Goal: Task Accomplishment & Management: Use online tool/utility

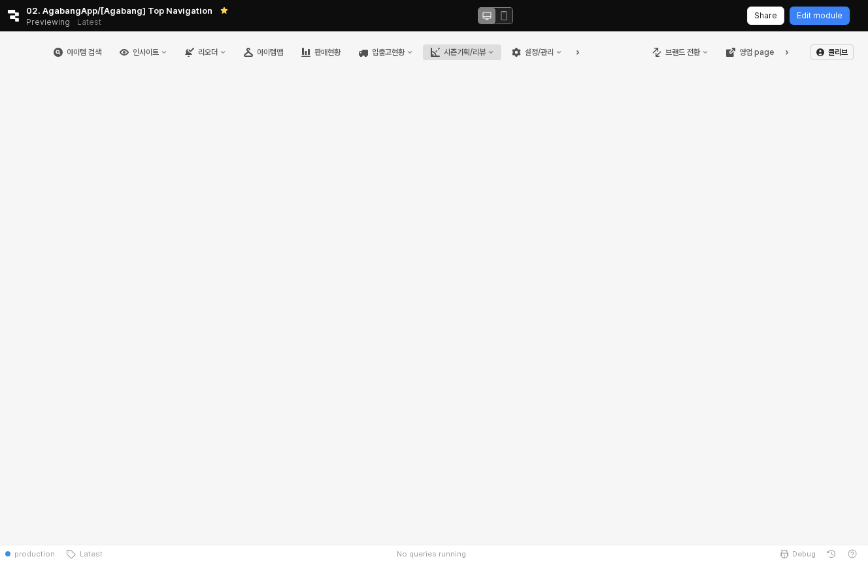
click at [486, 54] on div "시즌기획/리뷰" at bounding box center [465, 52] width 42 height 9
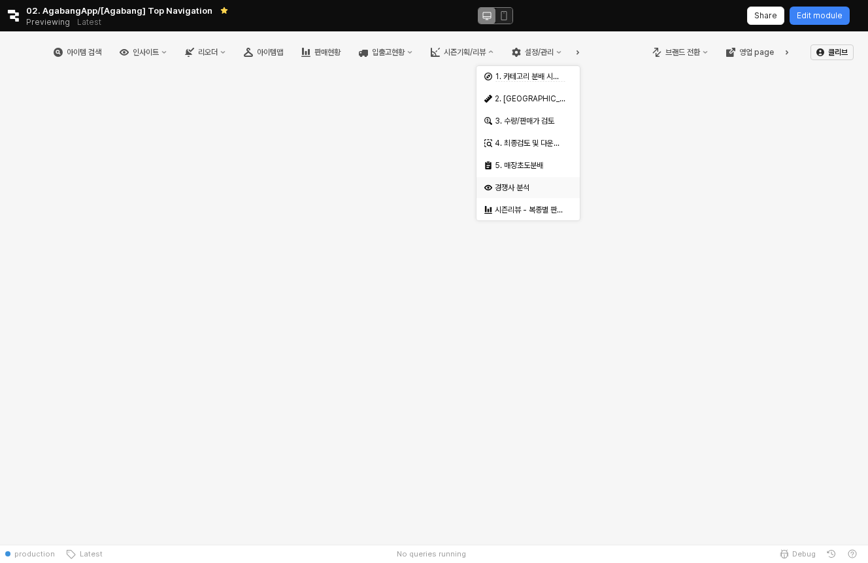
click at [536, 182] on div "경쟁사 분석" at bounding box center [525, 187] width 80 height 13
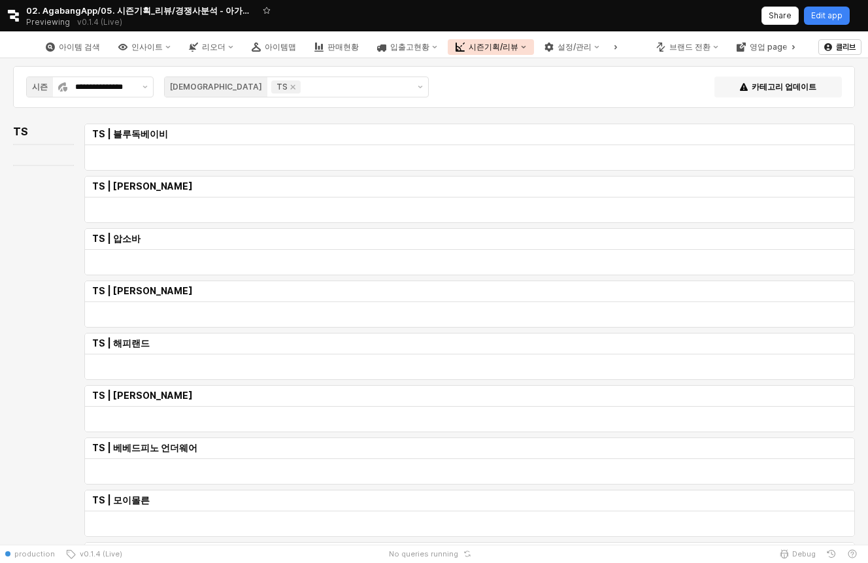
click at [519, 43] on div "시즌기획/리뷰" at bounding box center [494, 47] width 50 height 9
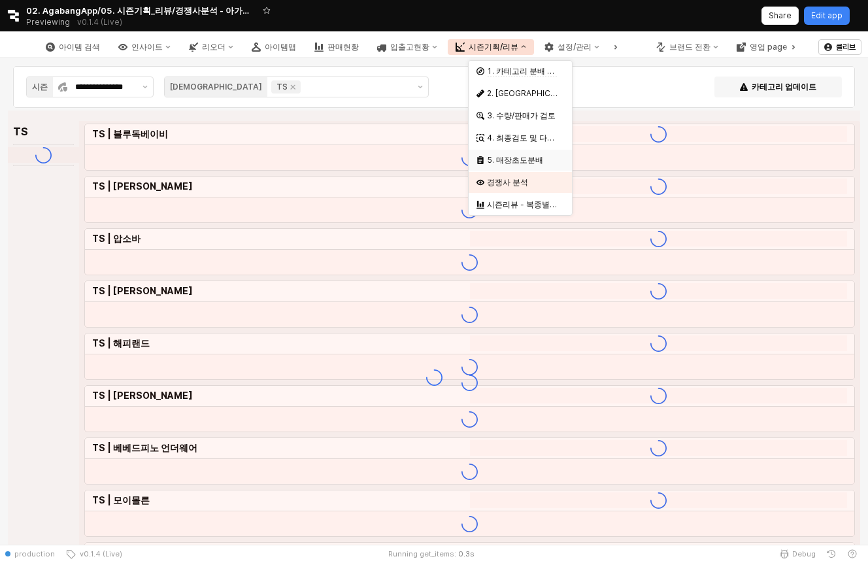
click at [519, 158] on div "5. 매장초도분배" at bounding box center [521, 160] width 69 height 10
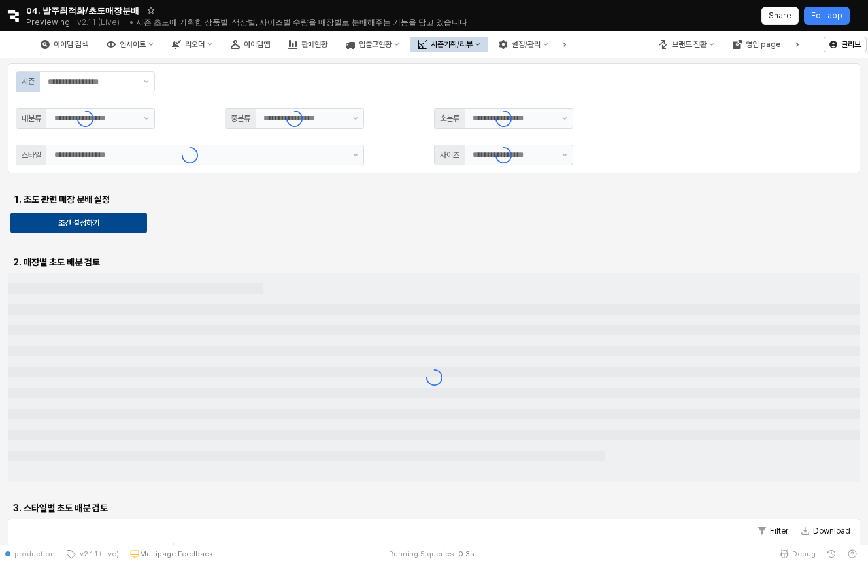
type input "**"
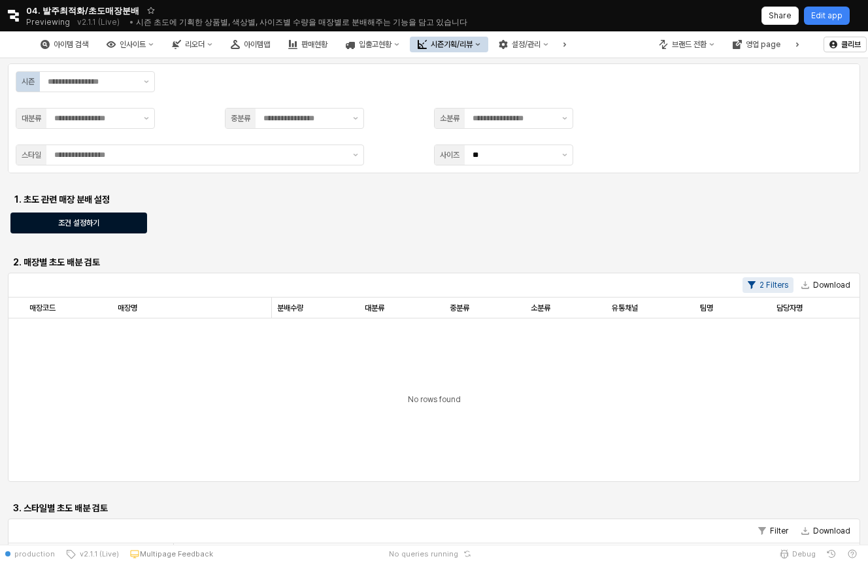
click at [143, 226] on button "조건 설정하기" at bounding box center [78, 223] width 137 height 21
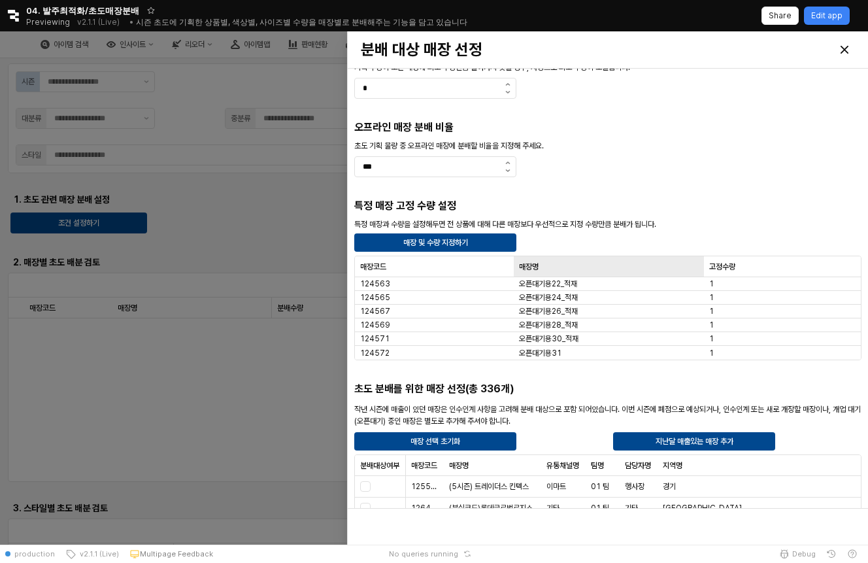
scroll to position [41, 0]
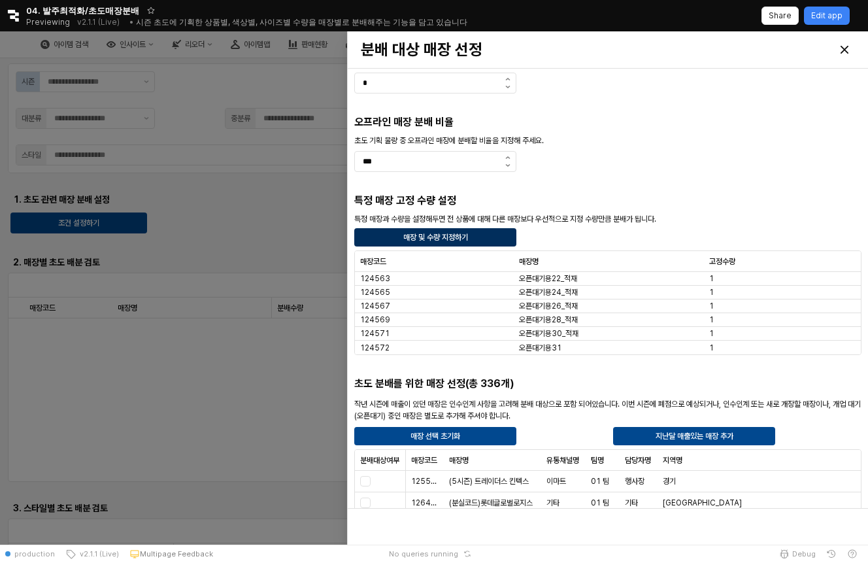
click at [480, 230] on div "매장 및 수량 지정하기" at bounding box center [435, 237] width 150 height 17
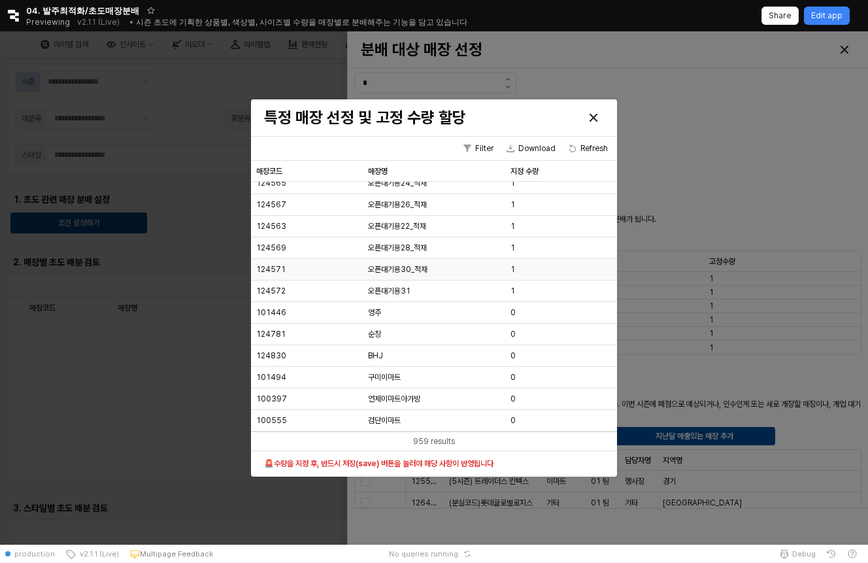
scroll to position [0, 0]
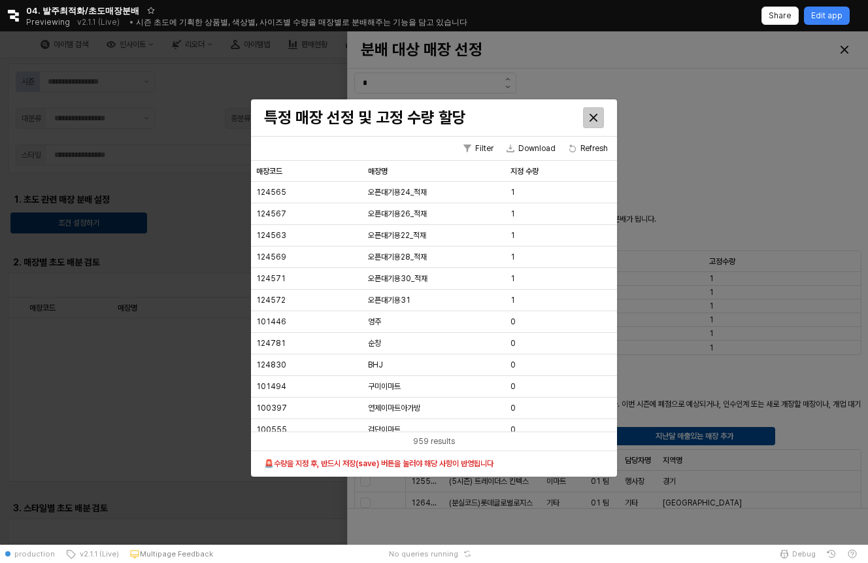
click at [568, 266] on div "특정 매장 선정 및 고정 수량 할당 Filter Download Refresh 매장코드 매장코드 매장명 매장명 지정 수량 지정 수량 12456…" at bounding box center [434, 287] width 366 height 377
click at [534, 306] on div "1" at bounding box center [561, 301] width 112 height 22
click at [534, 331] on div "0" at bounding box center [561, 322] width 112 height 22
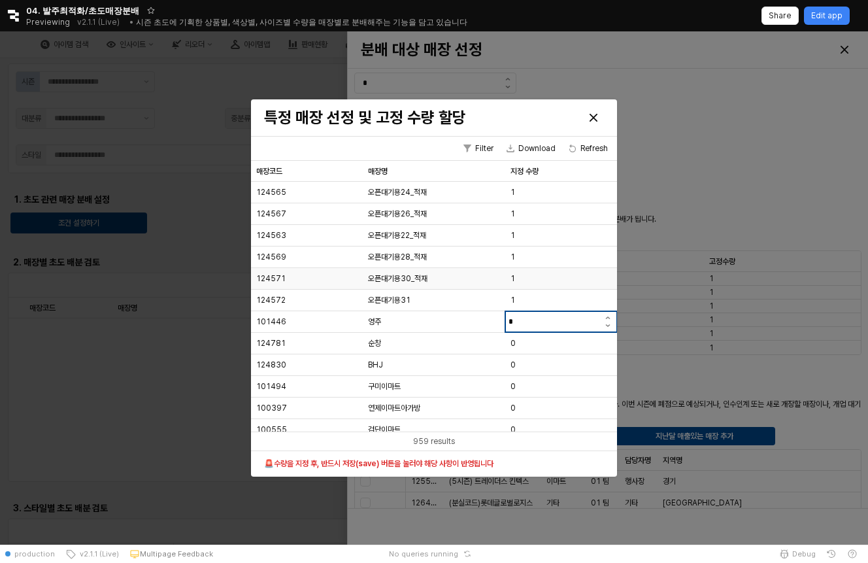
click at [561, 266] on div "1" at bounding box center [561, 258] width 112 height 22
click at [597, 117] on icon "Close" at bounding box center [594, 118] width 8 height 8
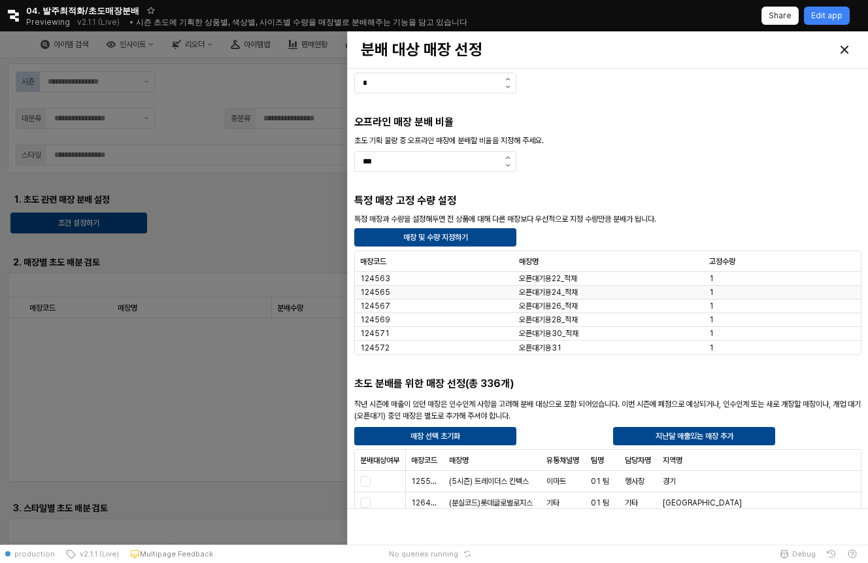
click at [605, 297] on div "오픈대기용24_적재" at bounding box center [609, 293] width 190 height 14
click at [470, 230] on div "매장 및 수량 지정하기" at bounding box center [435, 237] width 150 height 17
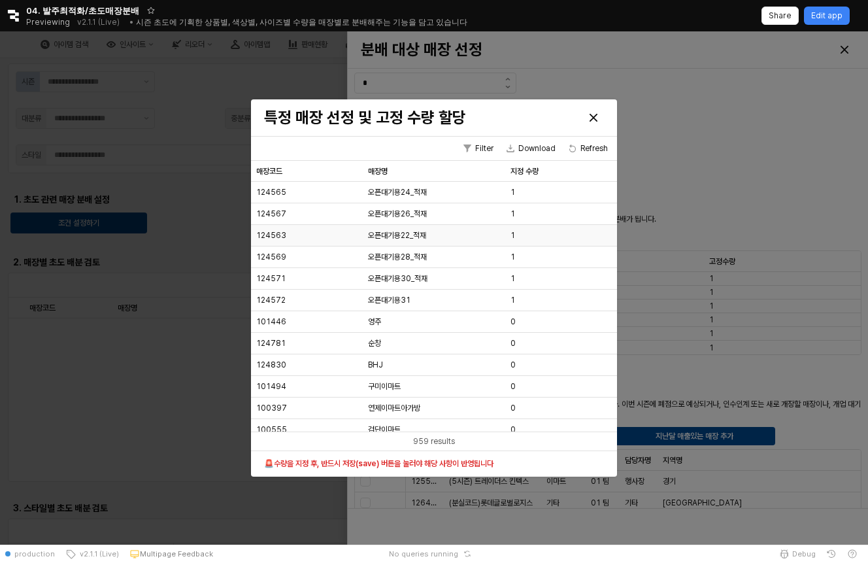
click at [543, 234] on div "1" at bounding box center [561, 236] width 112 height 22
click at [548, 203] on div "1" at bounding box center [561, 193] width 112 height 22
click at [549, 188] on input "*" at bounding box center [553, 192] width 94 height 14
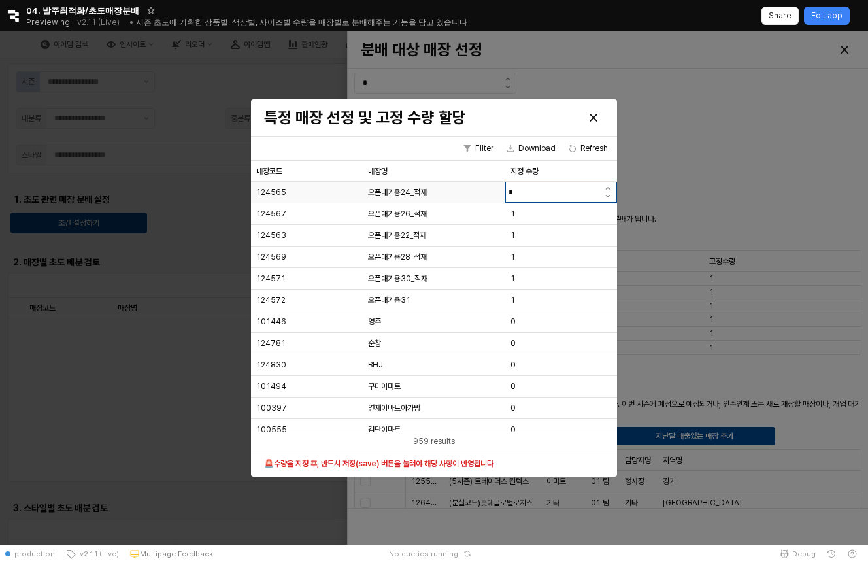
click at [549, 188] on input "*" at bounding box center [553, 192] width 94 height 14
click at [552, 265] on div "1" at bounding box center [561, 258] width 112 height 22
click at [556, 315] on div "0" at bounding box center [561, 322] width 112 height 22
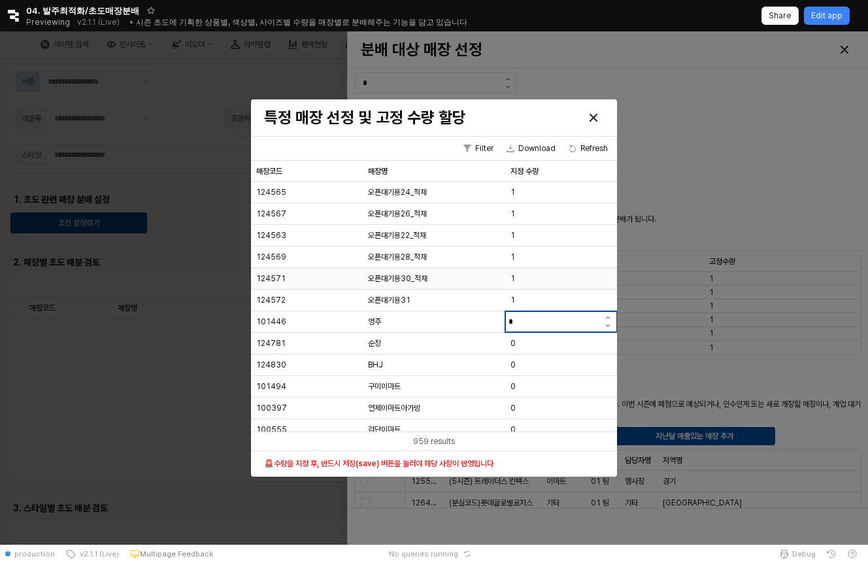
click at [556, 262] on div "1" at bounding box center [561, 258] width 112 height 22
click at [560, 326] on div "0" at bounding box center [561, 322] width 112 height 22
click at [550, 234] on div "1" at bounding box center [561, 236] width 112 height 22
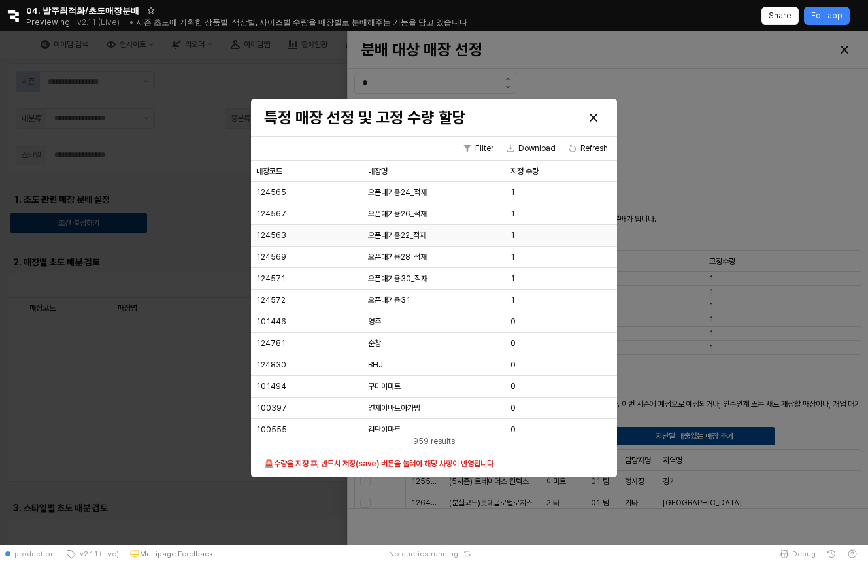
click at [550, 234] on div "1" at bounding box center [561, 236] width 112 height 22
click at [547, 301] on div "1" at bounding box center [561, 301] width 112 height 22
click at [542, 328] on div "0" at bounding box center [561, 322] width 112 height 22
click at [542, 317] on input "*" at bounding box center [553, 322] width 94 height 14
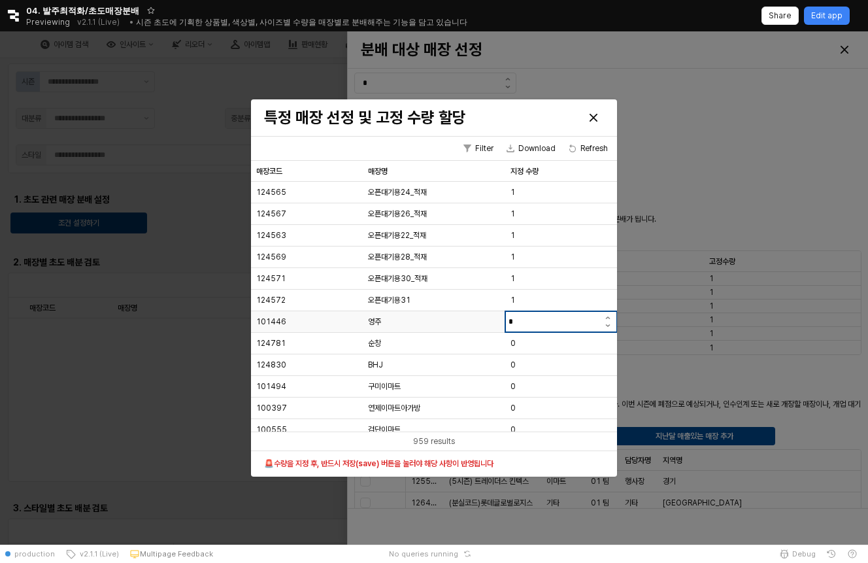
type input "**"
click at [469, 390] on div "구미이마트" at bounding box center [434, 387] width 143 height 22
click at [530, 256] on div "1" at bounding box center [561, 258] width 112 height 22
click at [592, 116] on icon "Close" at bounding box center [594, 118] width 8 height 8
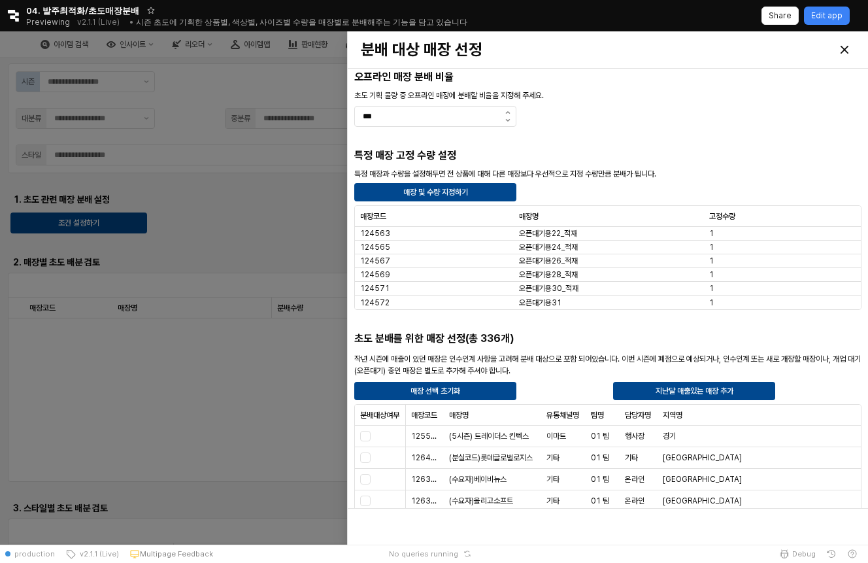
scroll to position [175, 0]
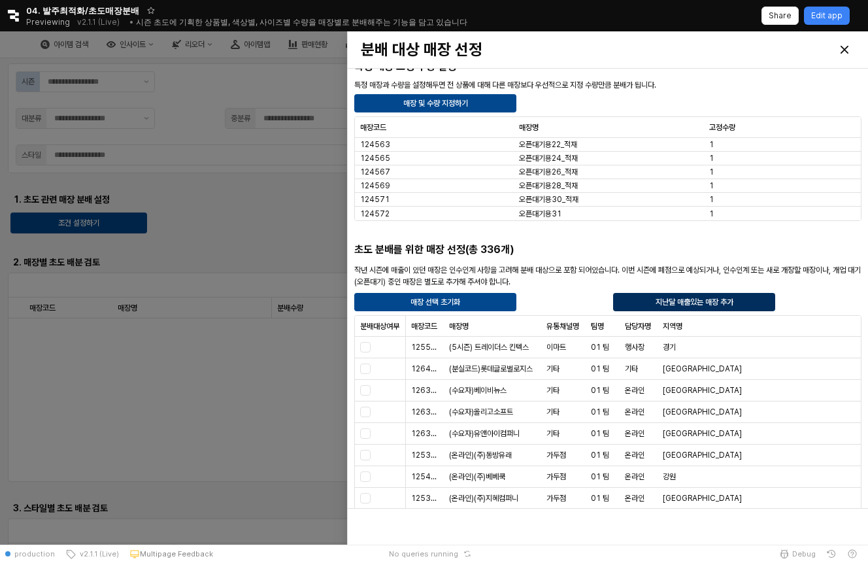
click at [681, 304] on p "지난달 매출있는 매장 추가" at bounding box center [695, 302] width 78 height 10
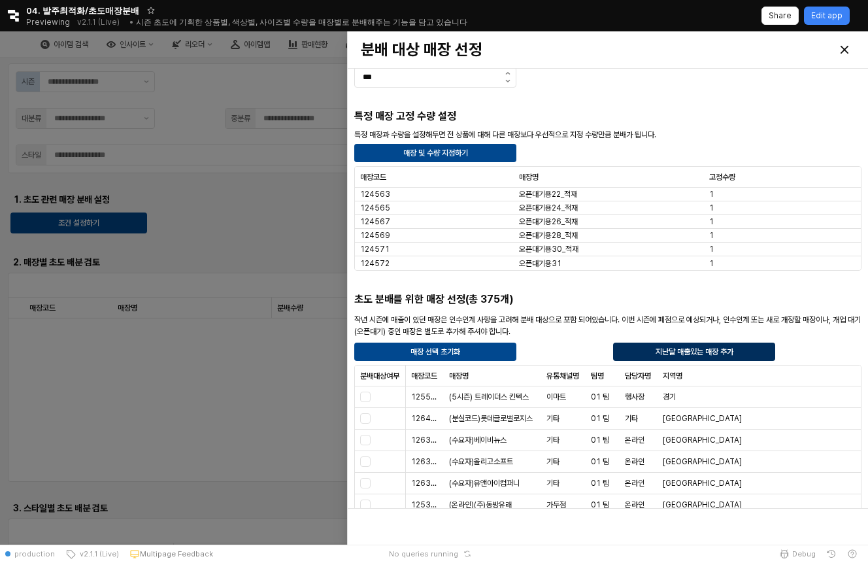
scroll to position [120, 0]
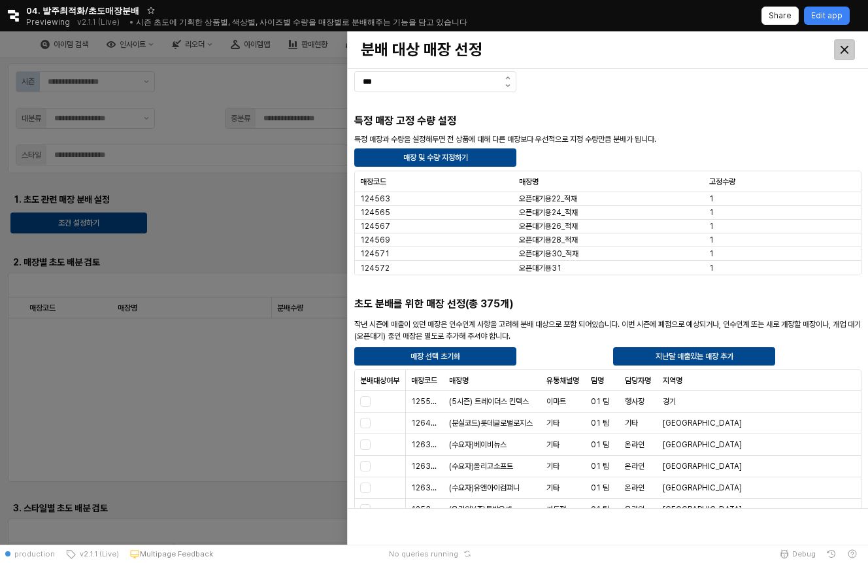
click at [851, 52] on div "Close" at bounding box center [845, 50] width 20 height 20
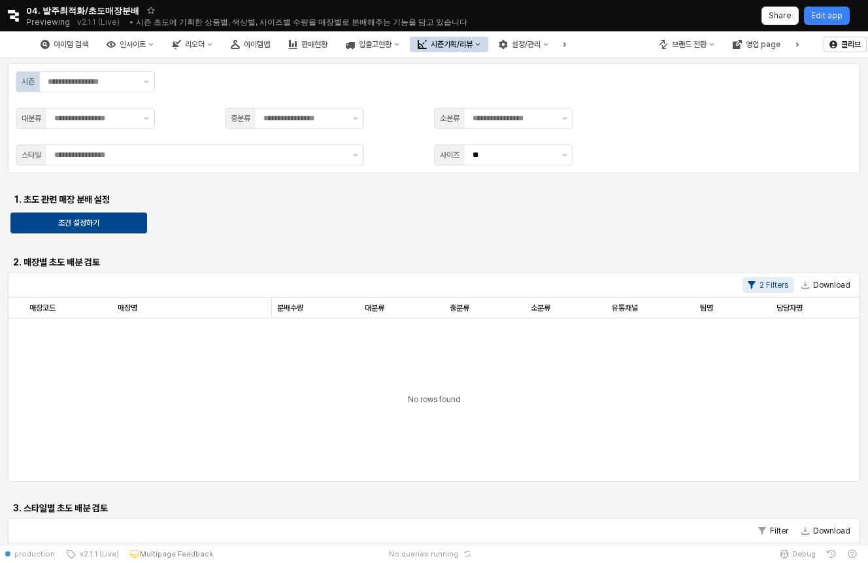
click at [473, 40] on div "시즌기획/리뷰" at bounding box center [452, 44] width 42 height 9
click at [680, 45] on div "브랜드 전환" at bounding box center [689, 44] width 35 height 9
click at [685, 91] on div "에뜨와" at bounding box center [700, 91] width 80 height 10
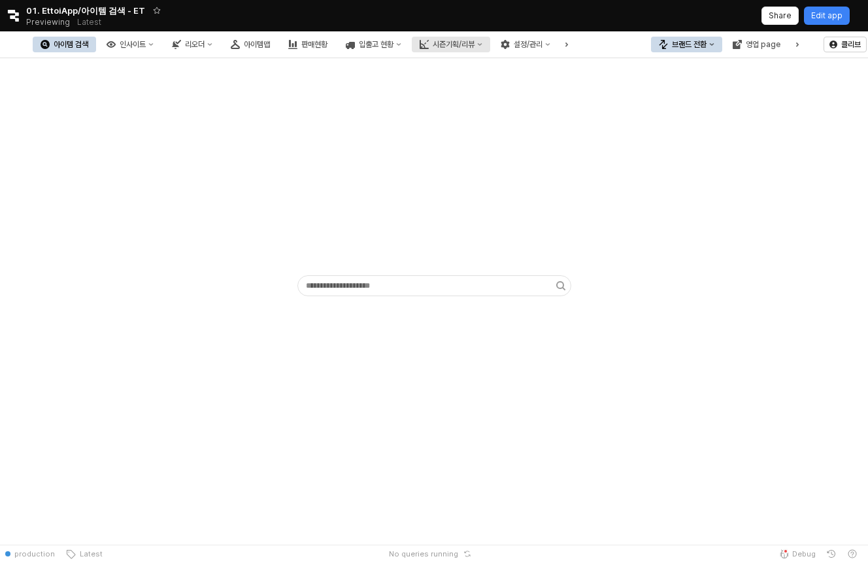
click at [475, 41] on div "시즌기획/리뷰" at bounding box center [454, 44] width 42 height 9
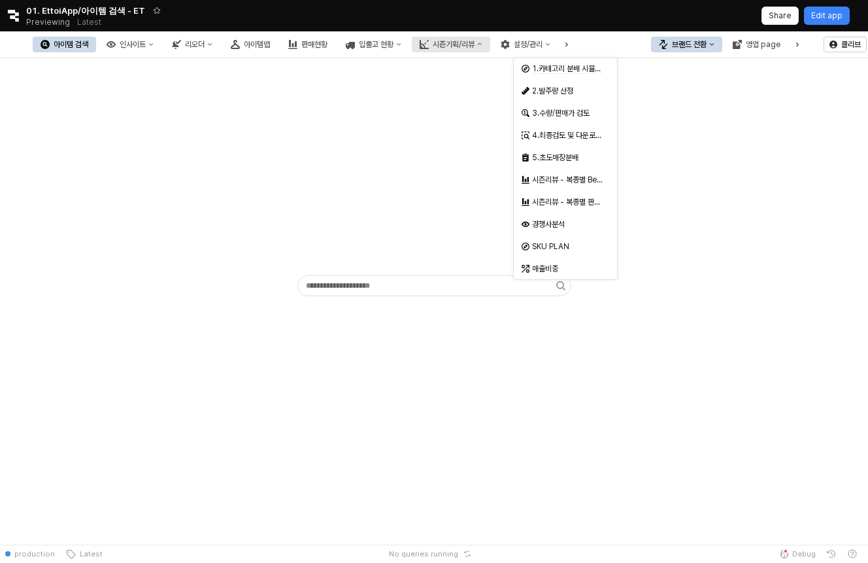
scroll to position [0, 24]
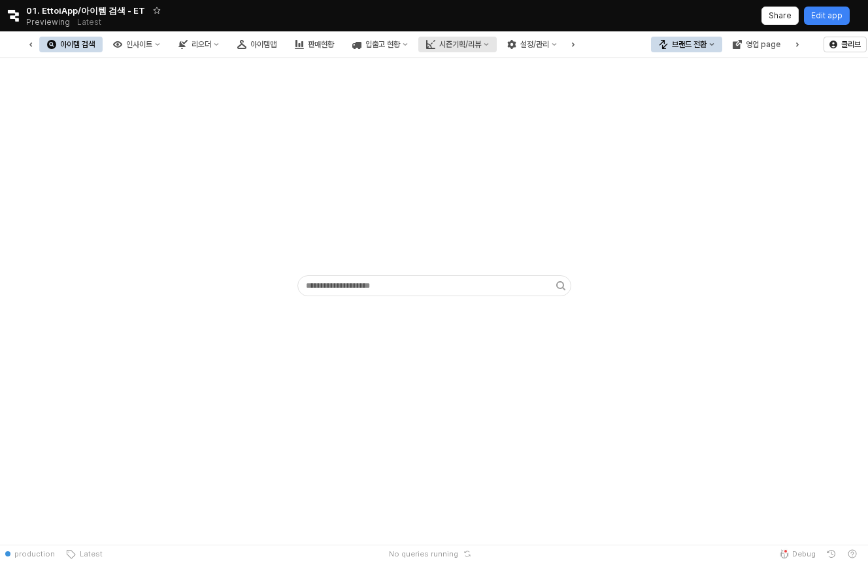
click at [481, 44] on div "시즌기획/리뷰" at bounding box center [460, 44] width 42 height 9
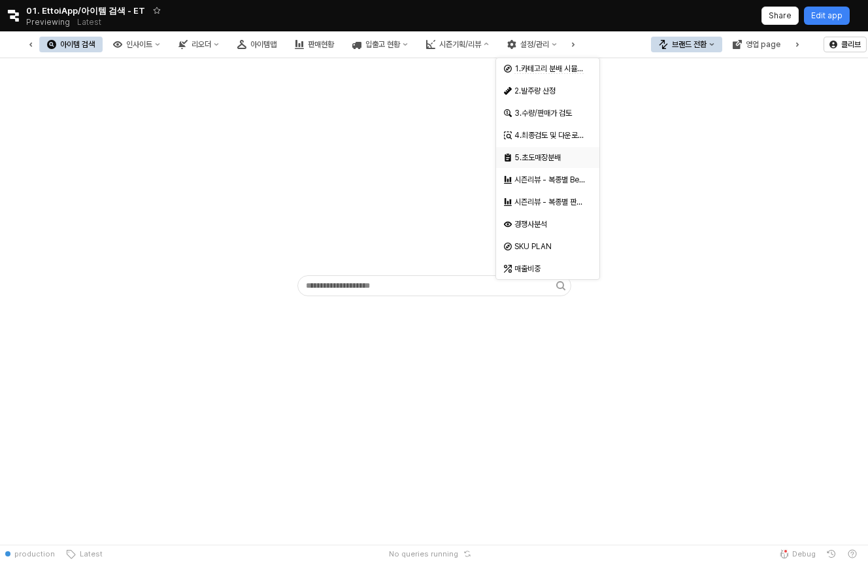
click at [568, 158] on div "5.초도매장분배" at bounding box center [549, 157] width 69 height 10
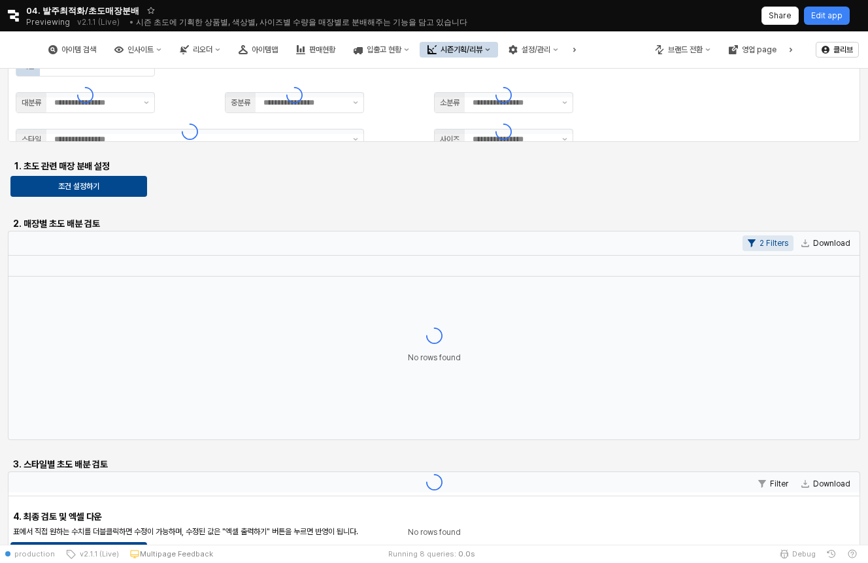
type input "**"
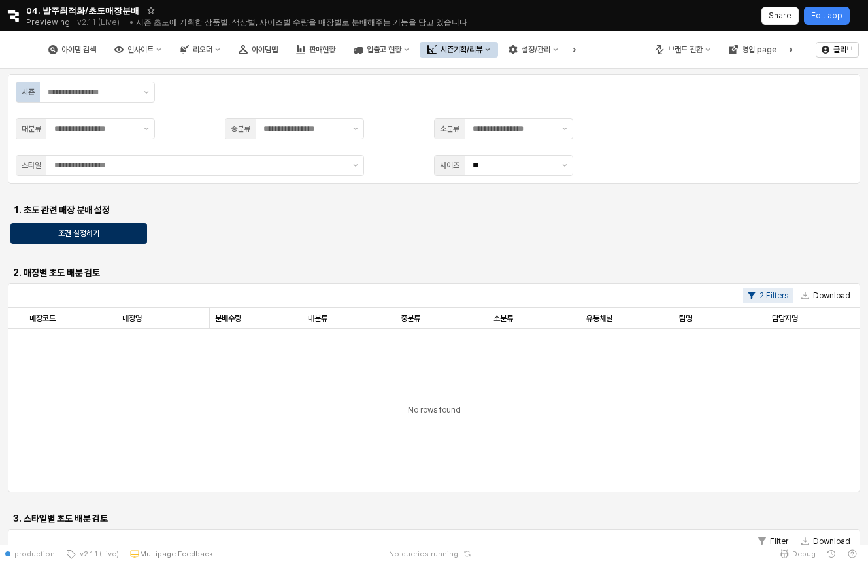
click at [105, 237] on div "조건 설정하기" at bounding box center [78, 234] width 125 height 20
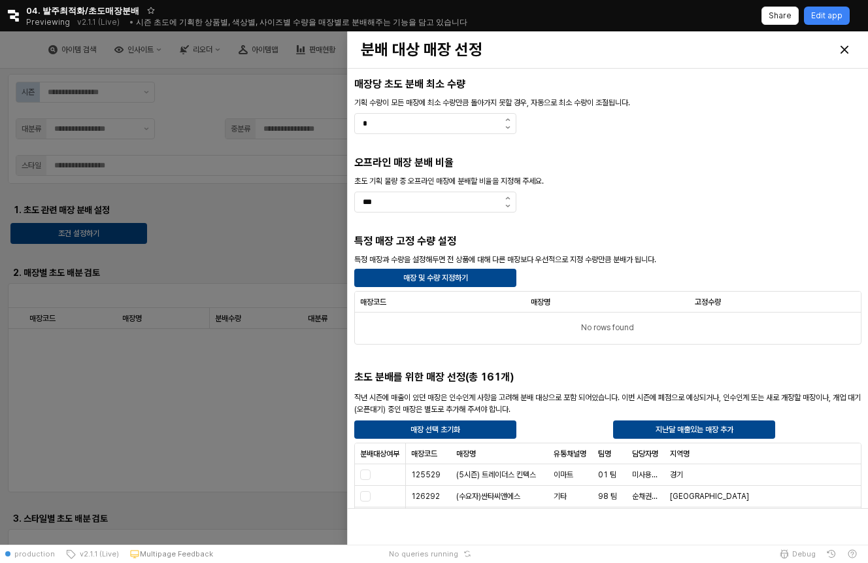
scroll to position [103, 0]
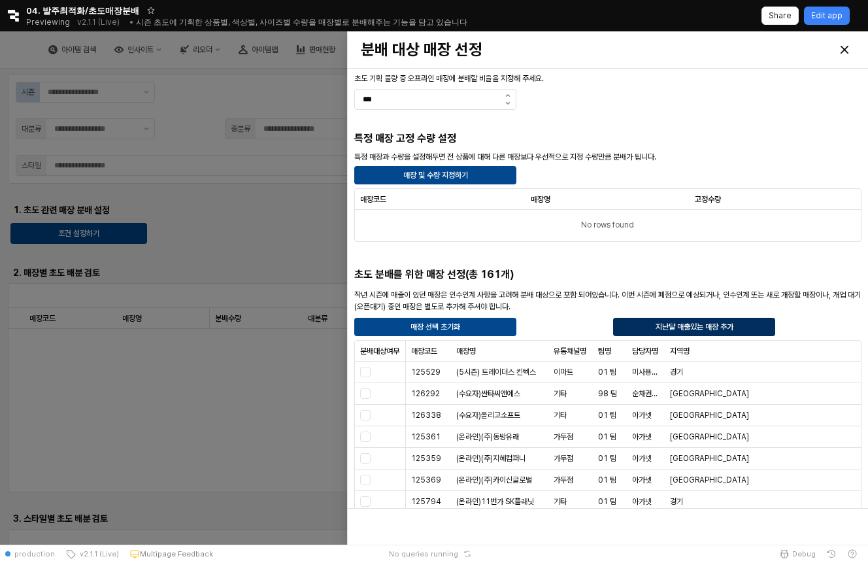
click at [696, 333] on div "지난달 매출있는 매장 추가" at bounding box center [694, 326] width 150 height 17
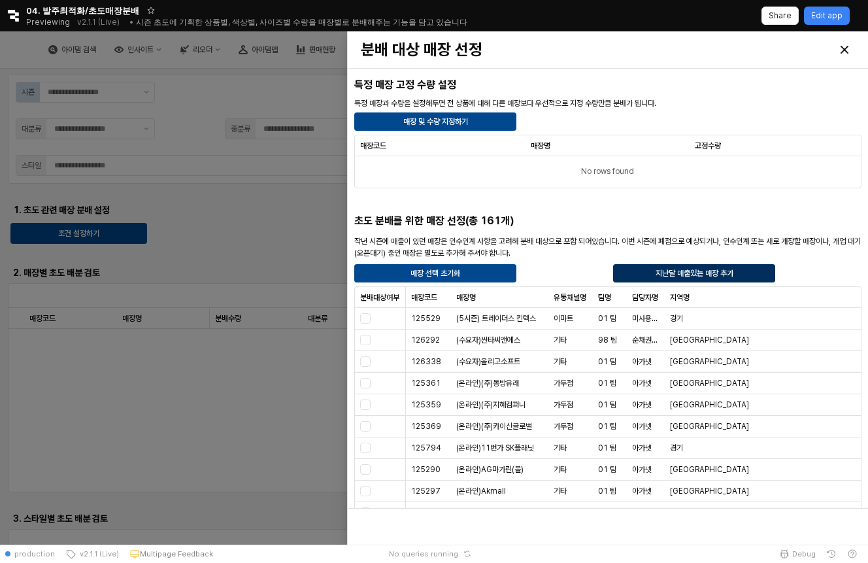
scroll to position [170, 0]
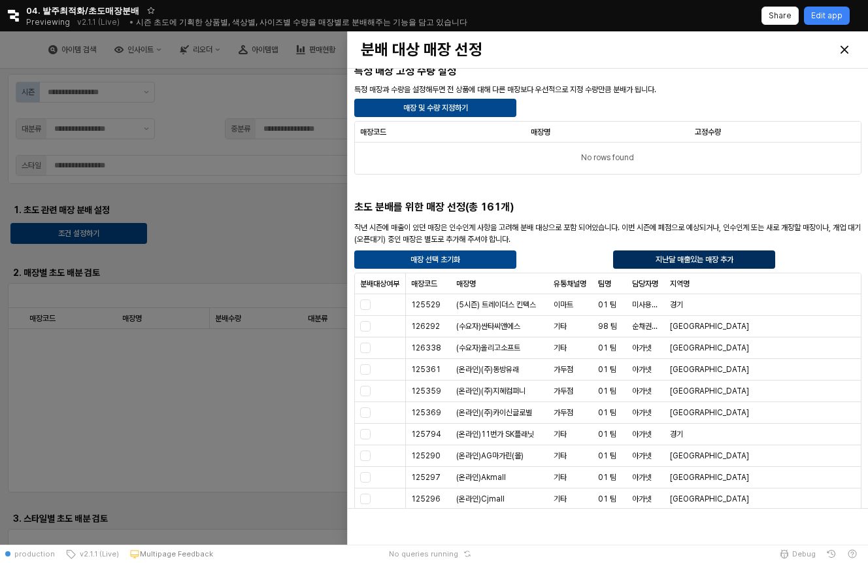
click at [684, 260] on p "지난달 매출있는 매장 추가" at bounding box center [695, 259] width 78 height 10
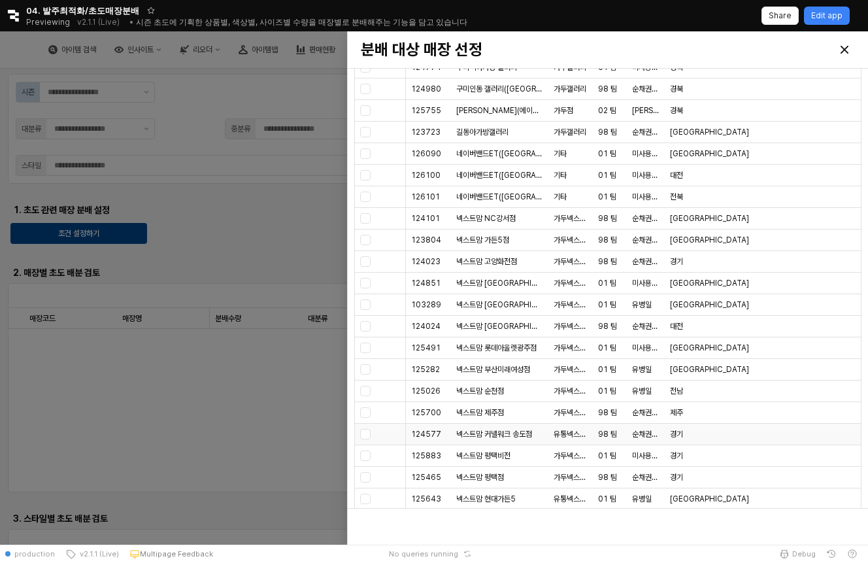
scroll to position [3348, 0]
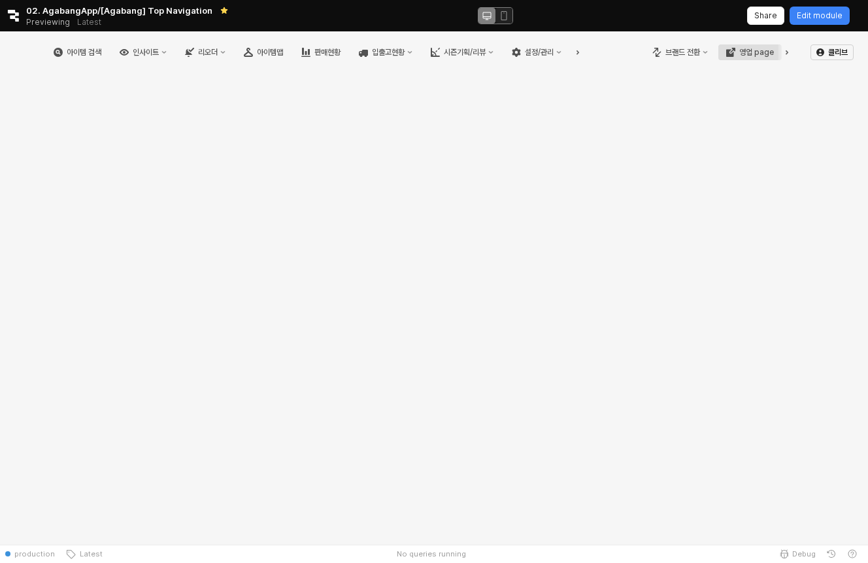
click at [755, 54] on div "영업 page" at bounding box center [757, 52] width 35 height 9
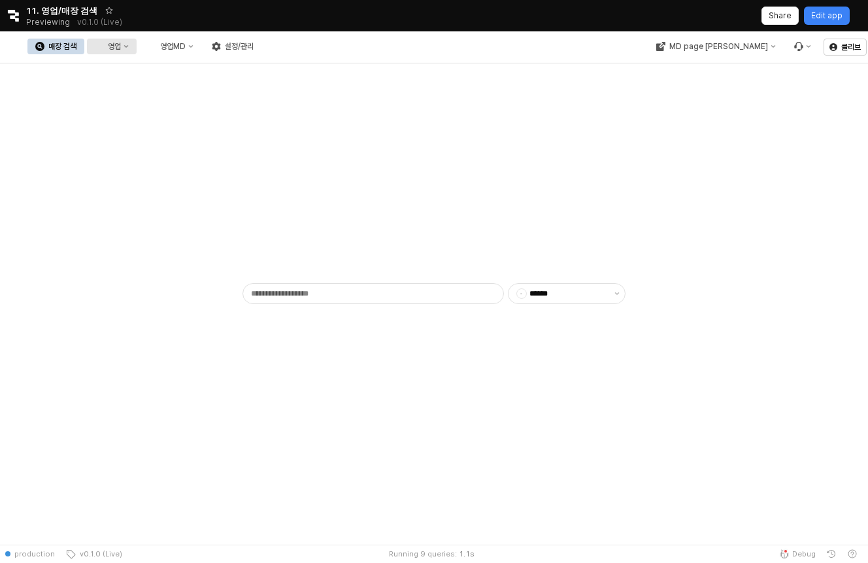
click at [121, 44] on div "영업" at bounding box center [114, 46] width 13 height 9
click at [186, 47] on div "영업MD" at bounding box center [173, 46] width 26 height 9
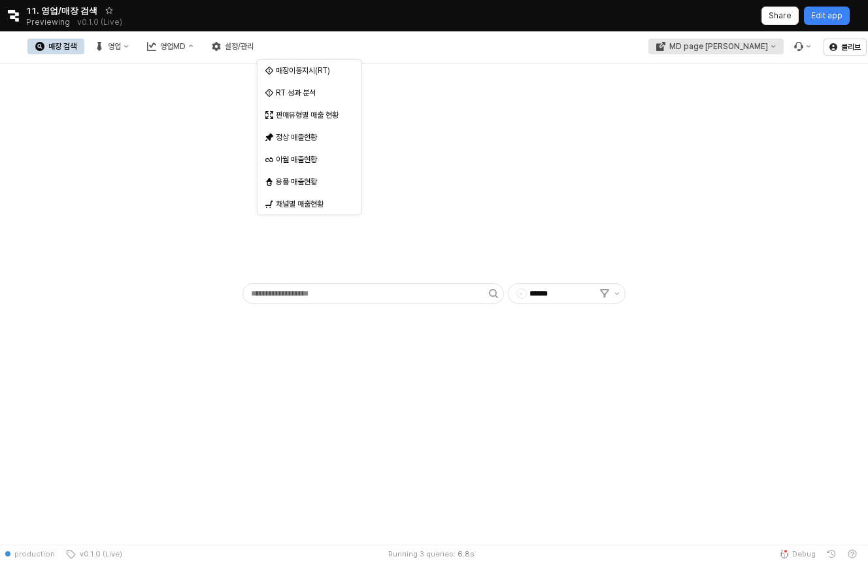
click at [724, 42] on div "MD page 이동" at bounding box center [718, 46] width 99 height 9
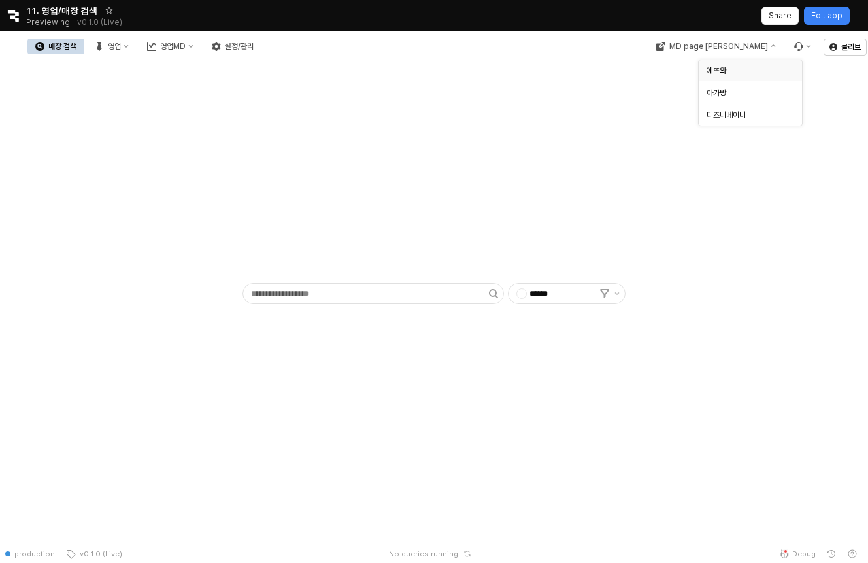
click at [728, 67] on div "에뜨와" at bounding box center [747, 70] width 80 height 10
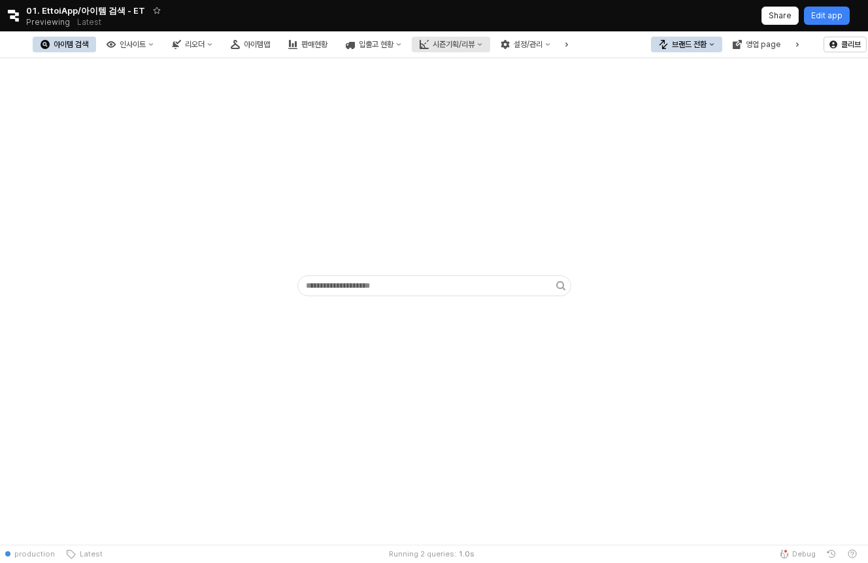
click at [475, 44] on div "시즌기획/리뷰" at bounding box center [454, 44] width 42 height 9
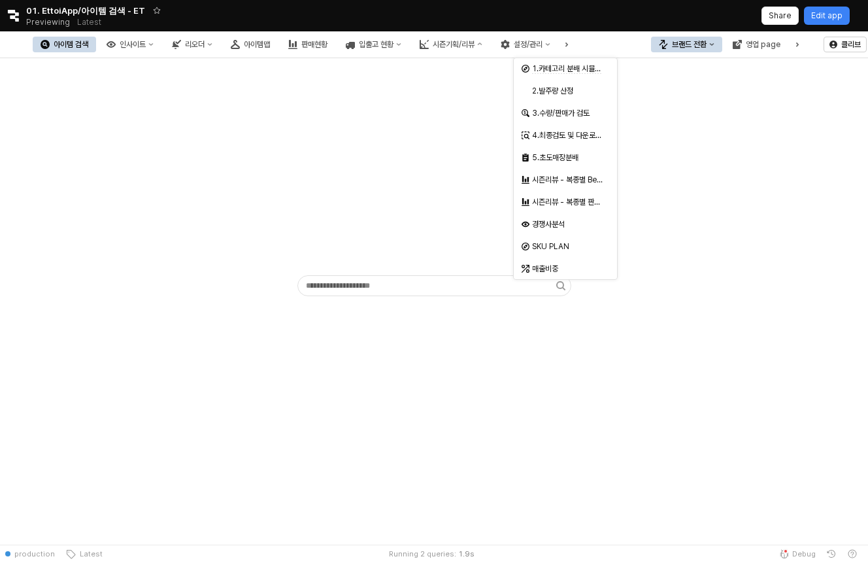
click at [560, 146] on div "4.최종검토 및 다운로드" at bounding box center [565, 135] width 103 height 22
click at [559, 152] on div "5.초도매장분배" at bounding box center [562, 157] width 80 height 13
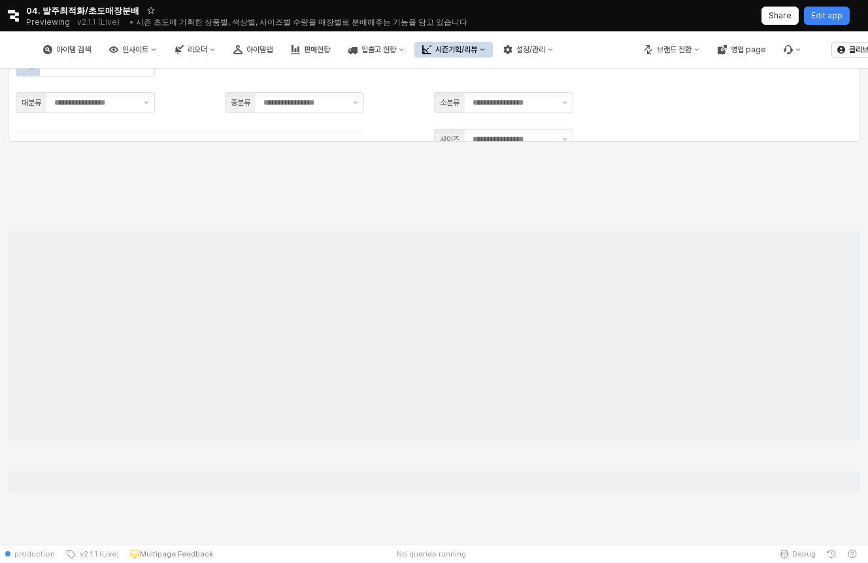
type input "**"
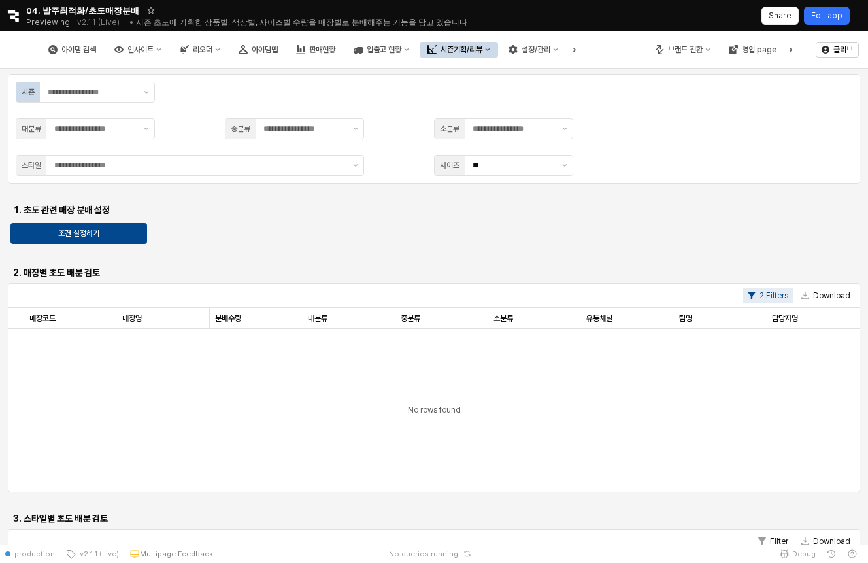
click at [828, 15] on p "Edit app" at bounding box center [826, 15] width 31 height 10
